Goal: Task Accomplishment & Management: Use online tool/utility

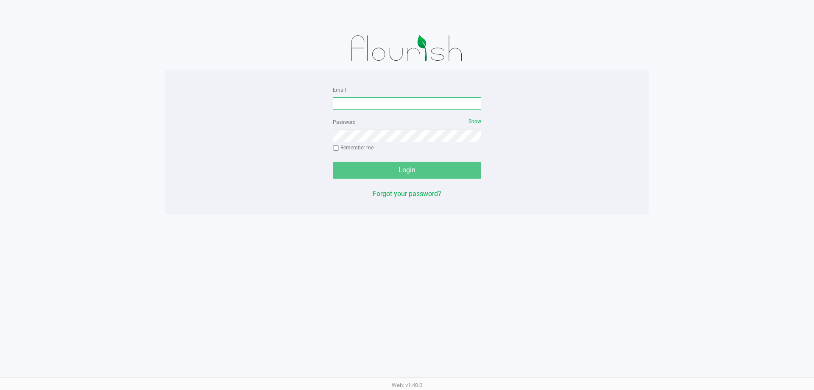
click at [379, 99] on input "Email" at bounding box center [407, 103] width 148 height 13
type input "[EMAIL_ADDRESS][DOMAIN_NAME]"
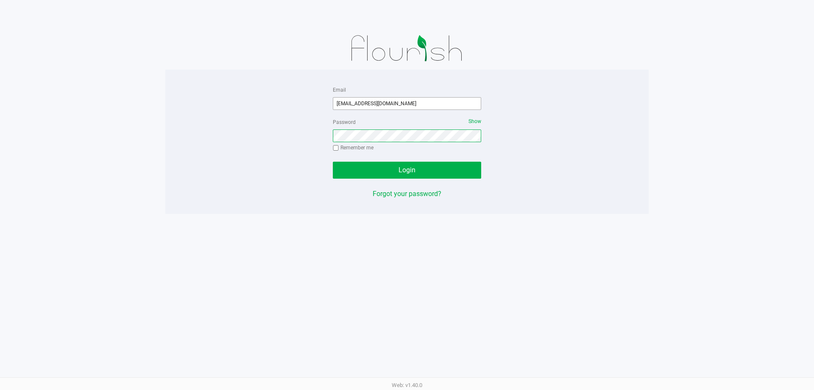
click at [333, 162] on button "Login" at bounding box center [407, 170] width 148 height 17
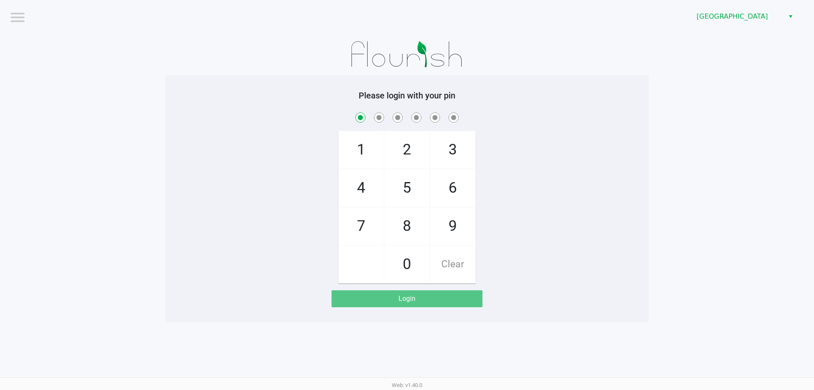
checkbox input "true"
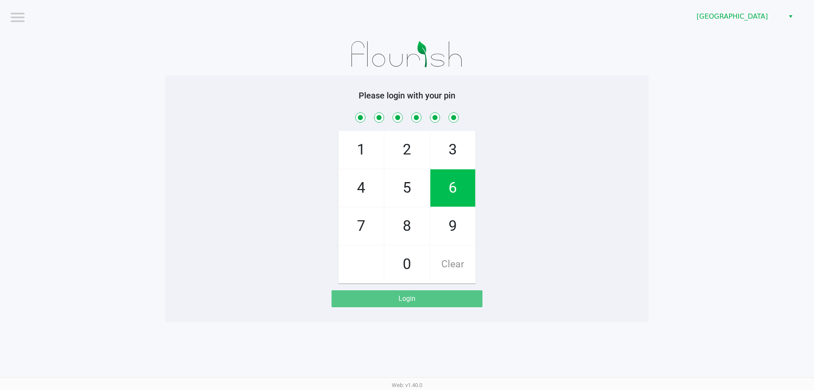
checkbox input "true"
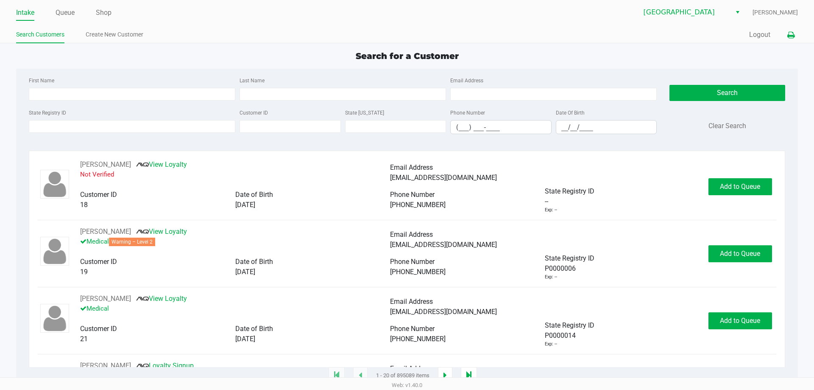
click at [788, 37] on icon at bounding box center [790, 35] width 7 height 6
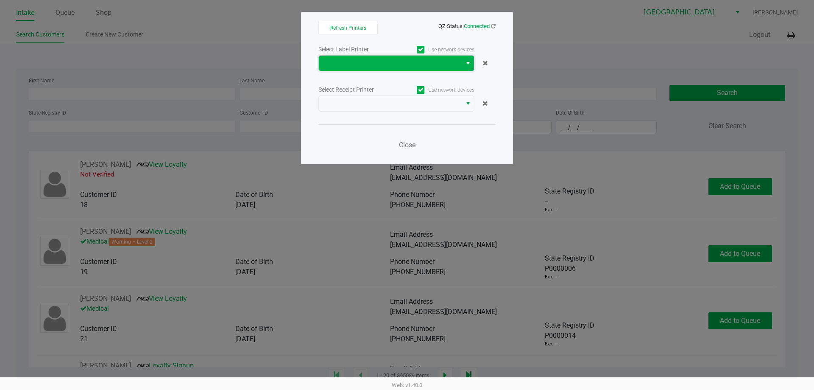
click at [380, 67] on span at bounding box center [390, 63] width 133 height 10
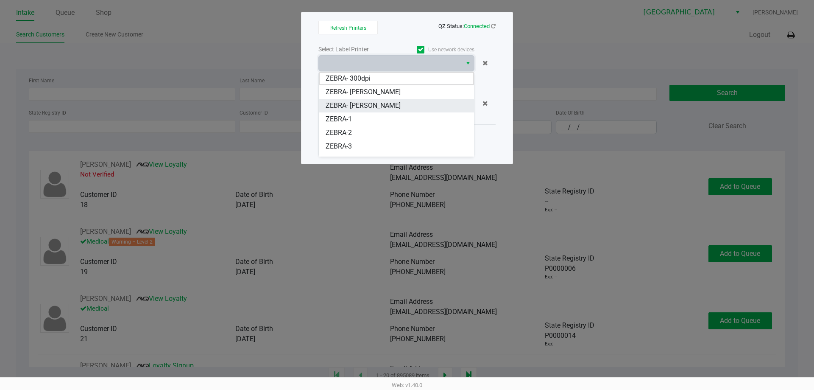
click at [359, 107] on span "ZEBRA- [PERSON_NAME]" at bounding box center [363, 105] width 75 height 10
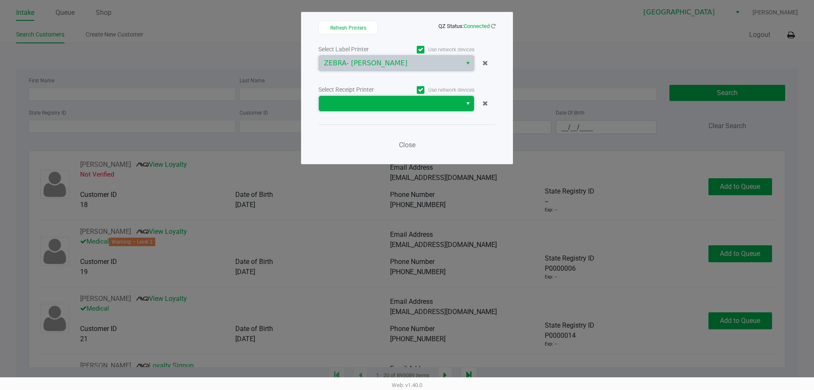
click at [354, 103] on span at bounding box center [390, 103] width 133 height 10
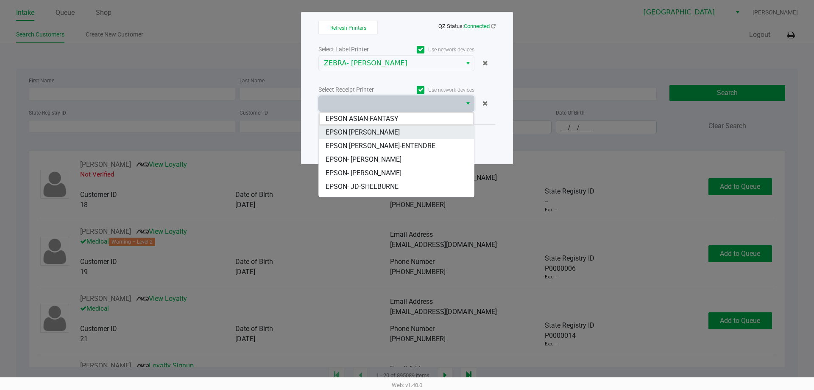
click at [354, 137] on MCCARROLL "EPSON [PERSON_NAME]" at bounding box center [396, 132] width 155 height 14
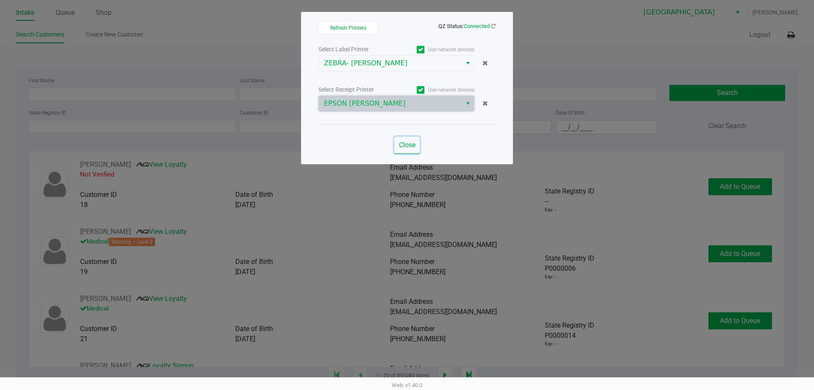
click at [407, 145] on span "Close" at bounding box center [407, 145] width 17 height 8
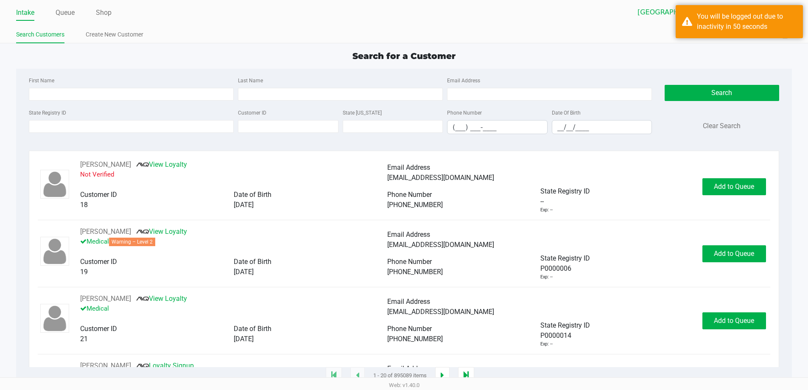
click at [314, 57] on div "Search for a Customer" at bounding box center [404, 56] width 788 height 13
click at [538, 68] on div "Search for a Customer First Name Last Name Email Address State Registry ID Cust…" at bounding box center [403, 213] width 775 height 326
click at [164, 97] on input "First Name" at bounding box center [131, 94] width 205 height 13
